Goal: Information Seeking & Learning: Learn about a topic

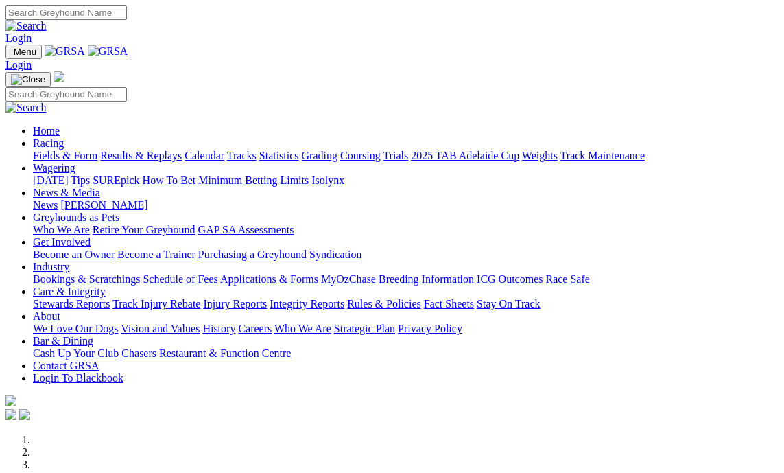
click at [109, 273] on link "Bookings & Scratchings" at bounding box center [86, 279] width 107 height 12
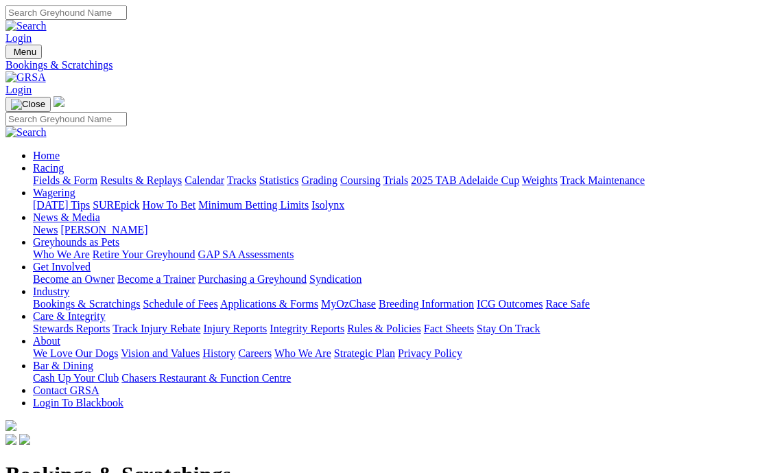
click at [73, 174] on link "Fields & Form" at bounding box center [65, 180] width 64 height 12
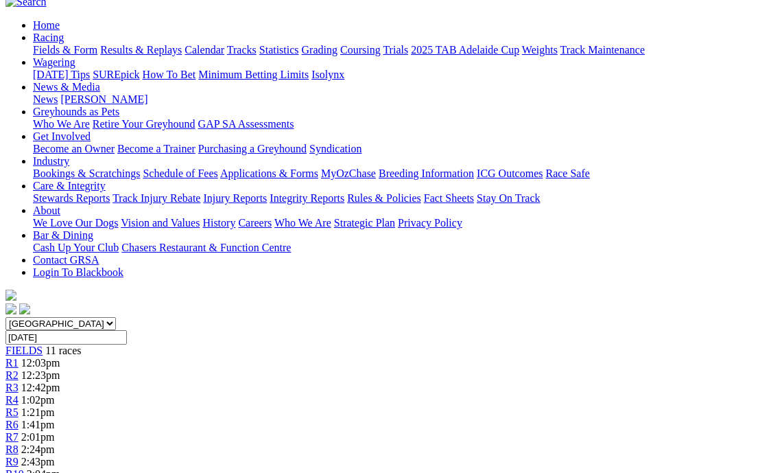
scroll to position [137, 0]
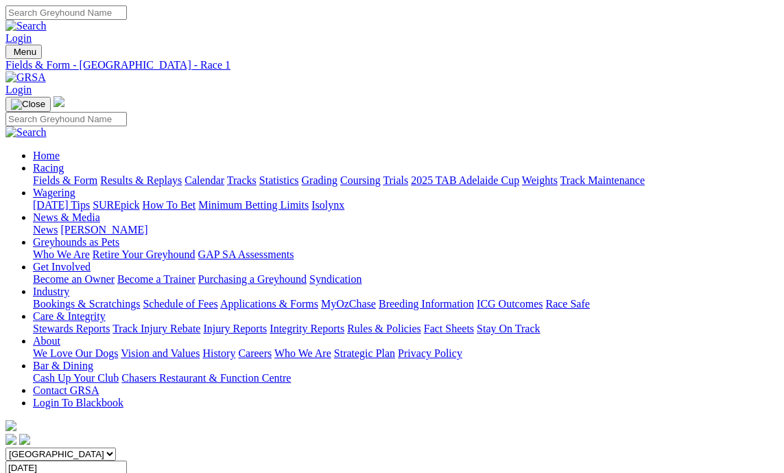
click at [66, 174] on link "Fields & Form" at bounding box center [65, 180] width 64 height 12
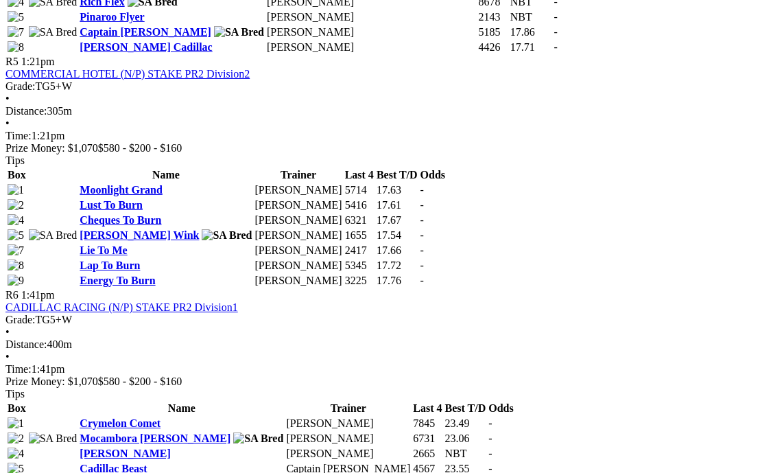
scroll to position [1921, 0]
